Goal: Browse casually

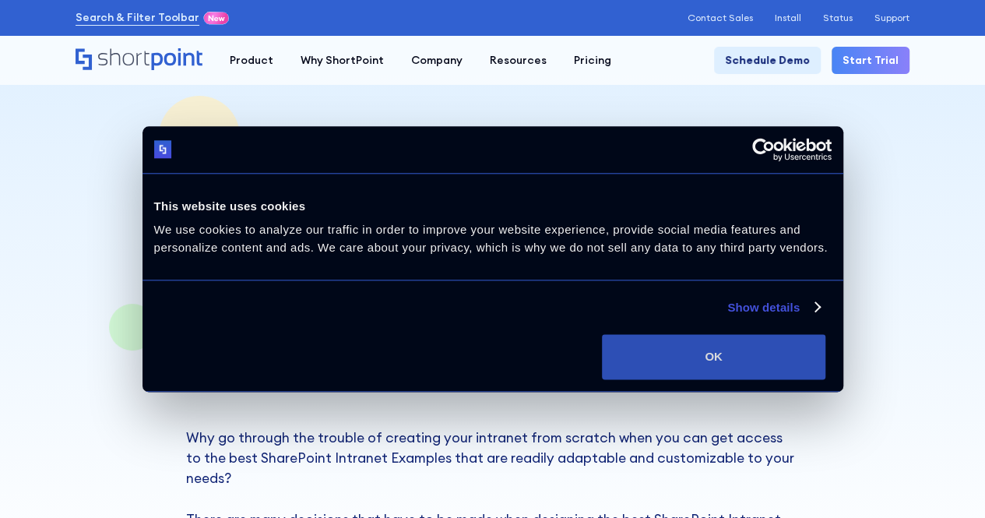
click at [825, 379] on button "OK" at bounding box center [713, 356] width 223 height 45
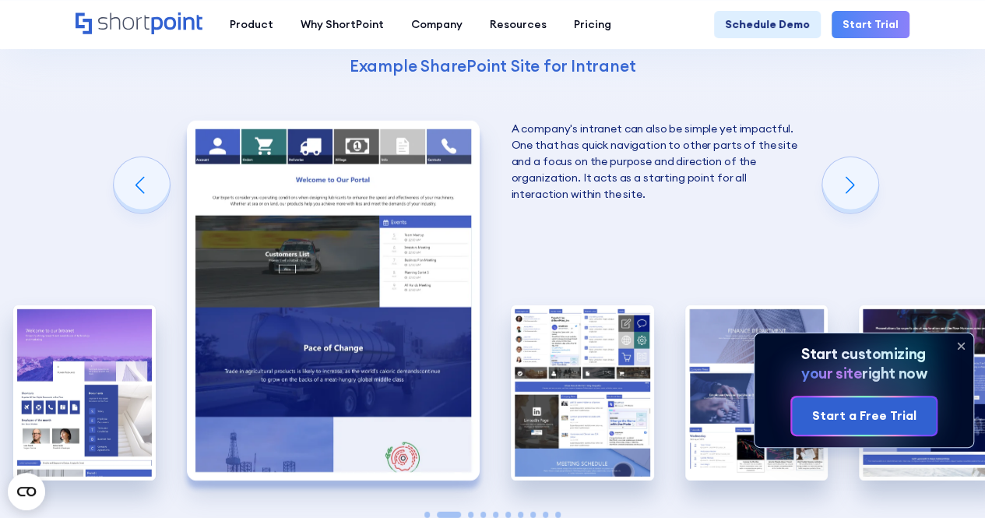
scroll to position [2024, 0]
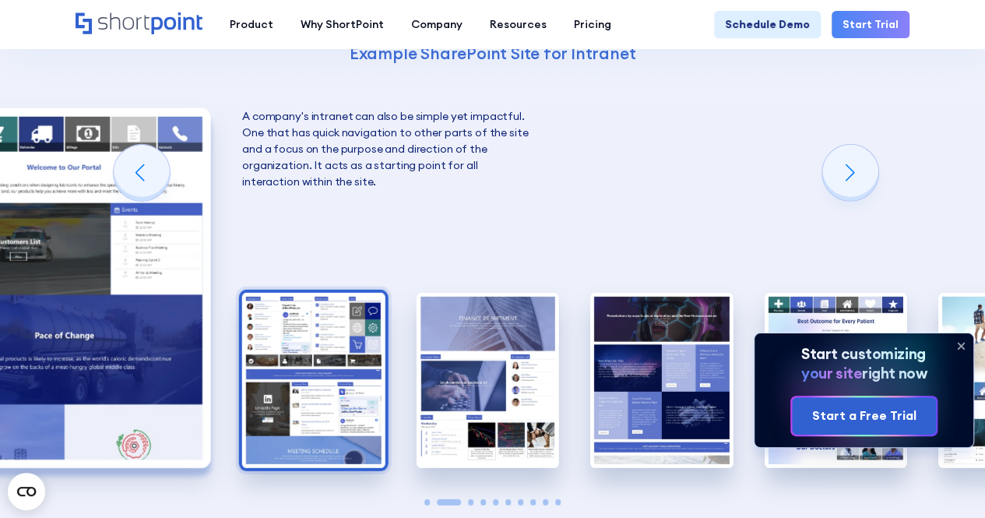
click at [272, 321] on img "3 / 10" at bounding box center [313, 380] width 142 height 175
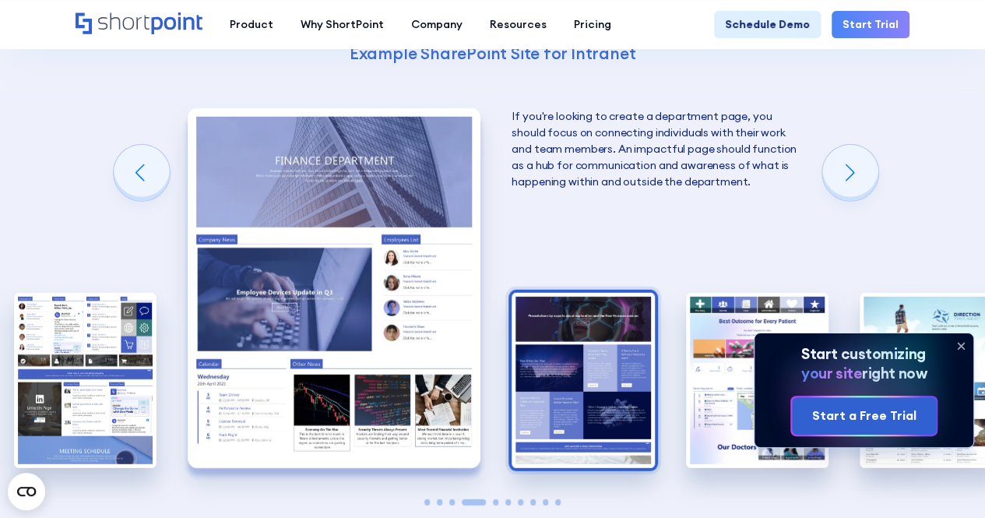
click at [511, 318] on img "5 / 10" at bounding box center [582, 380] width 142 height 175
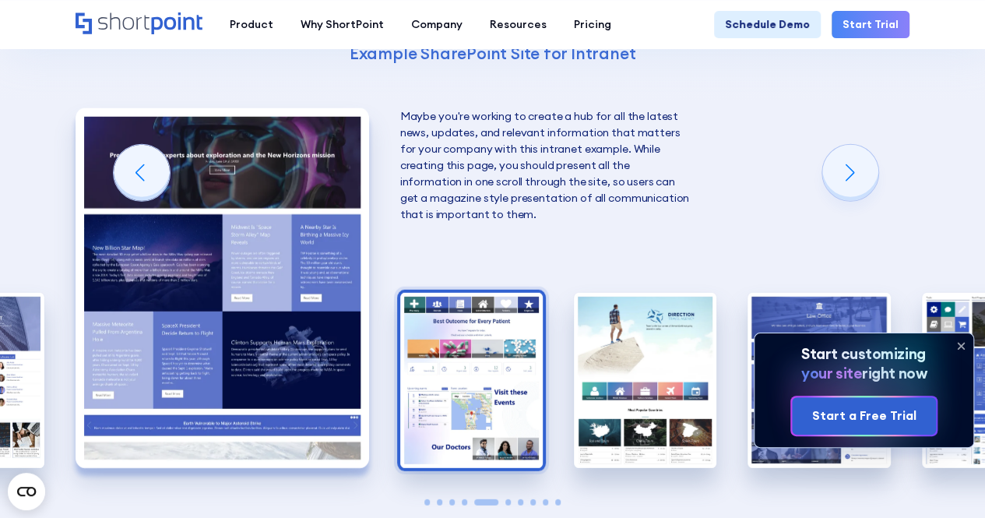
click at [436, 312] on img "6 / 10" at bounding box center [471, 380] width 142 height 175
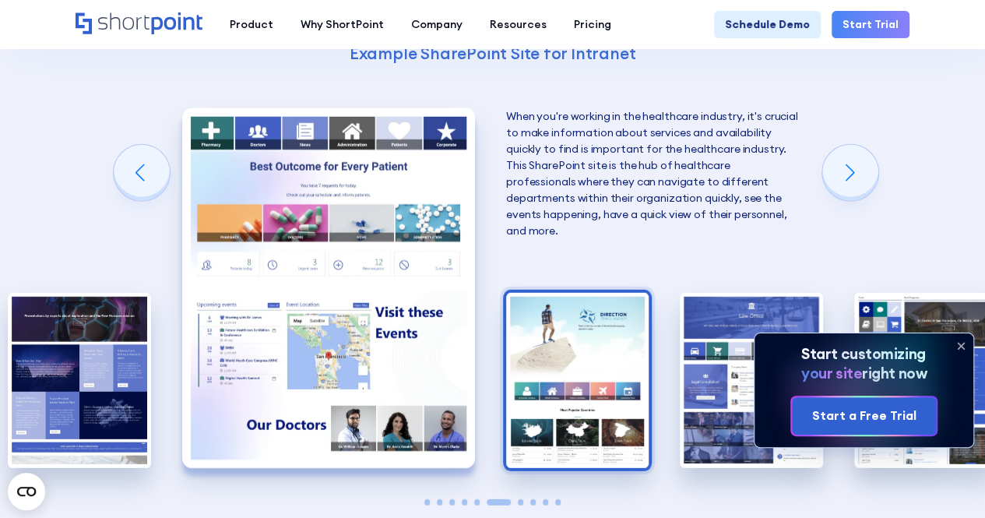
click at [577, 293] on img "7 / 10" at bounding box center [577, 380] width 142 height 175
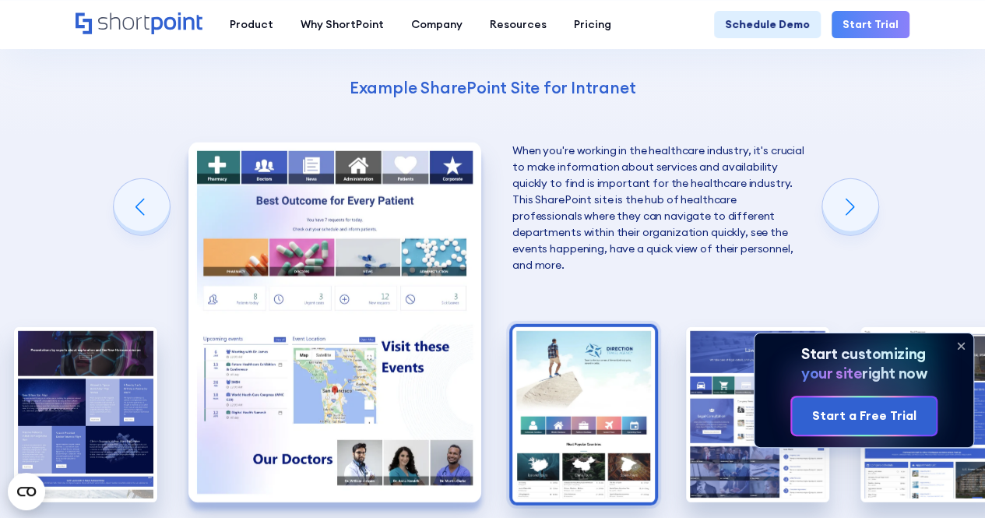
scroll to position [1971, 0]
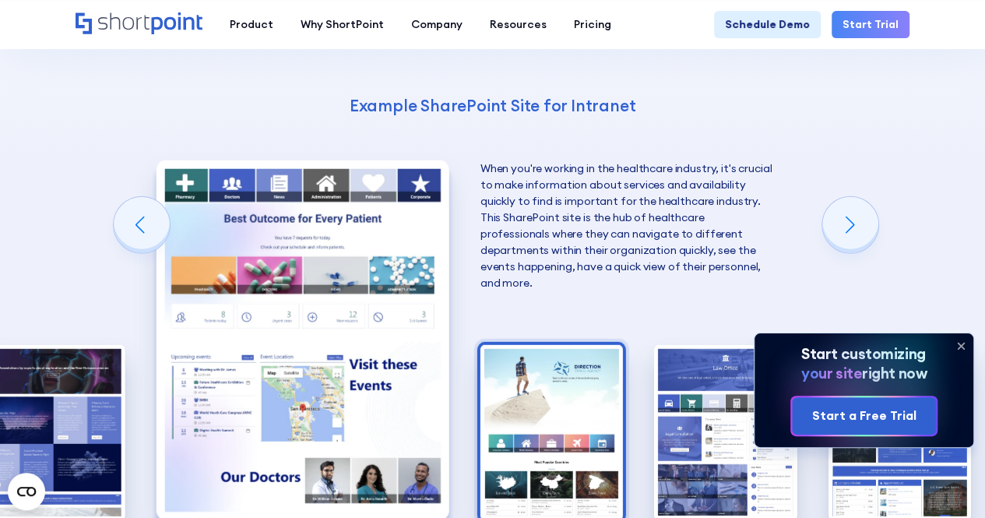
click at [480, 345] on img "7 / 10" at bounding box center [551, 432] width 142 height 175
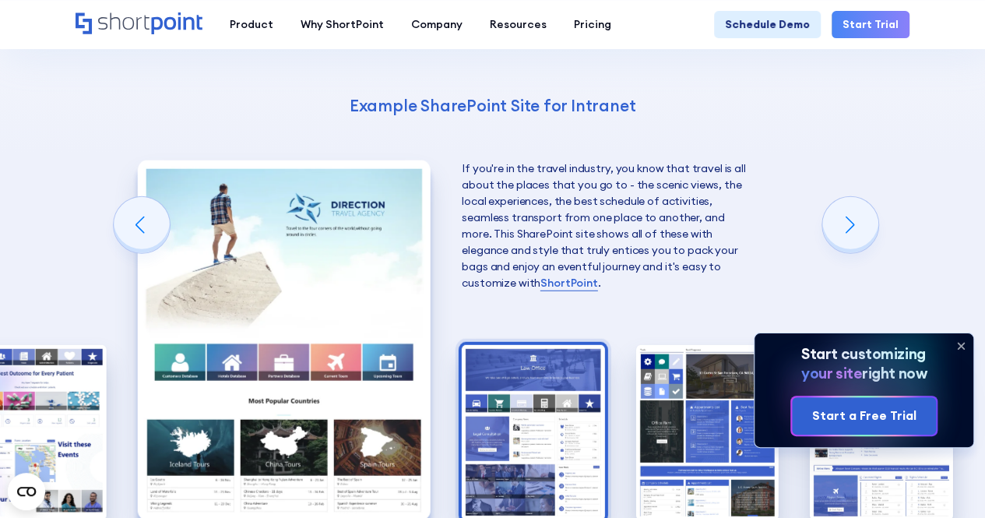
click at [462, 377] on img "8 / 10" at bounding box center [533, 432] width 142 height 175
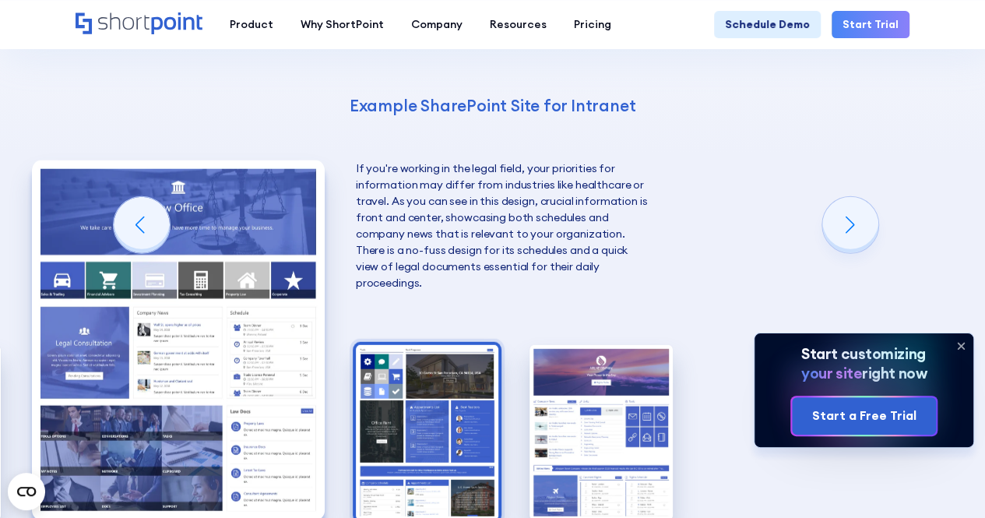
click at [393, 387] on img "9 / 10" at bounding box center [427, 432] width 142 height 175
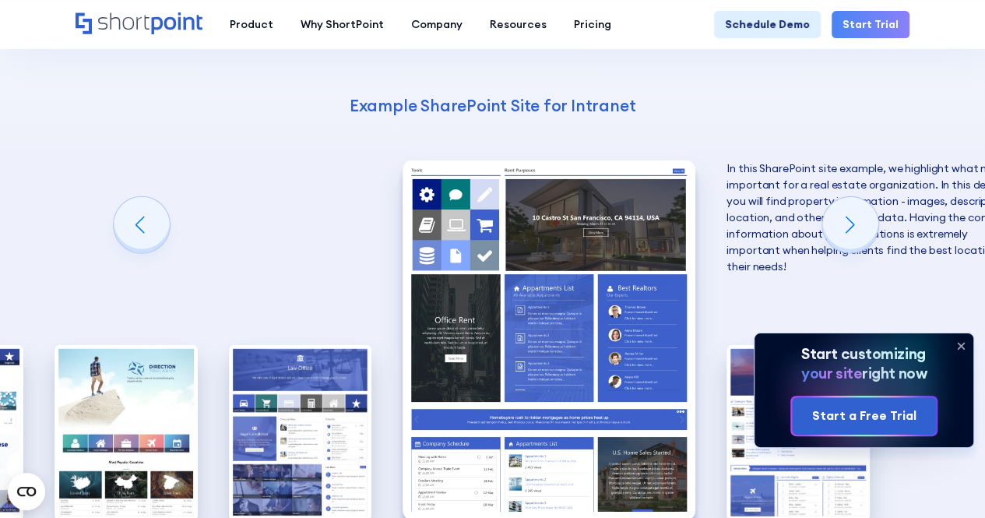
click at [469, 335] on img "9 / 10" at bounding box center [548, 340] width 293 height 360
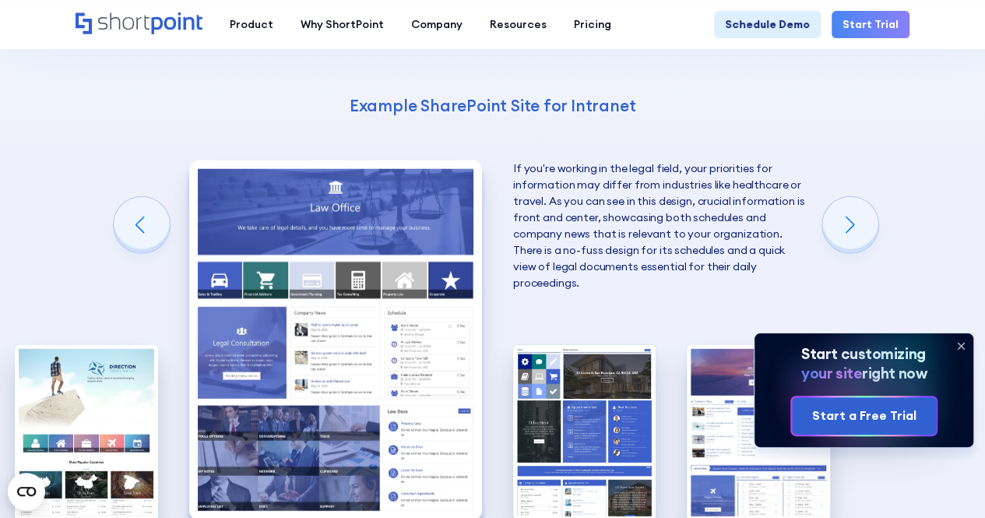
click at [308, 297] on img "8 / 10" at bounding box center [335, 340] width 293 height 360
click at [343, 265] on img "8 / 10" at bounding box center [335, 340] width 293 height 360
click at [430, 328] on img "8 / 10" at bounding box center [335, 340] width 293 height 360
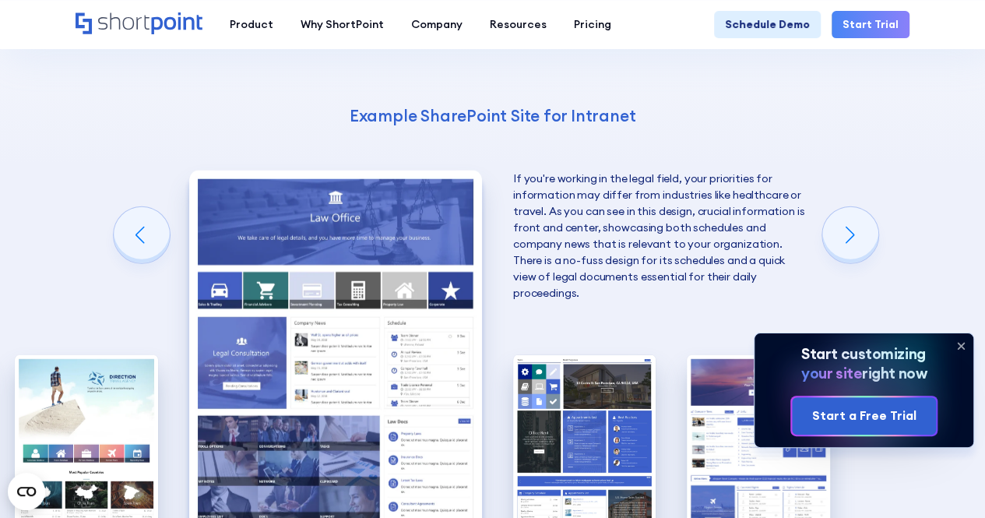
scroll to position [2024, 0]
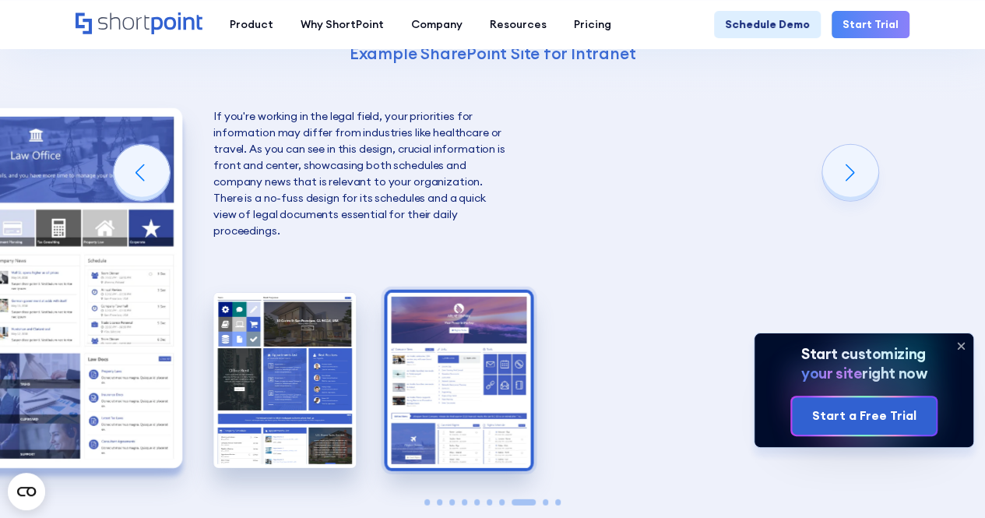
click at [388, 328] on img "10 / 10" at bounding box center [459, 380] width 142 height 175
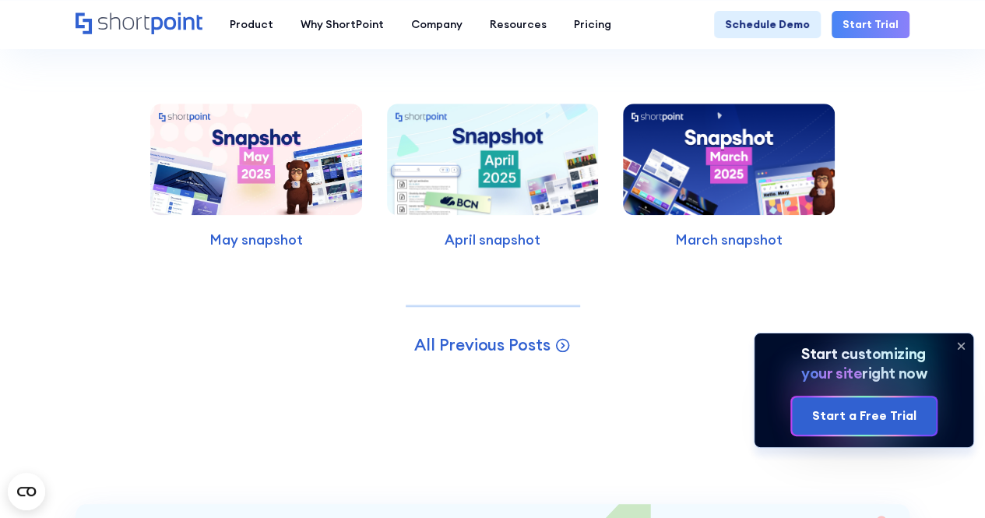
scroll to position [3580, 0]
